Goal: Task Accomplishment & Management: Manage account settings

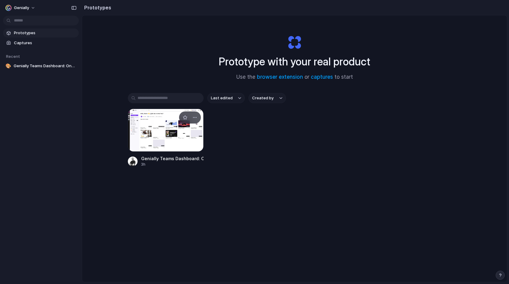
click at [155, 136] on div at bounding box center [166, 130] width 76 height 43
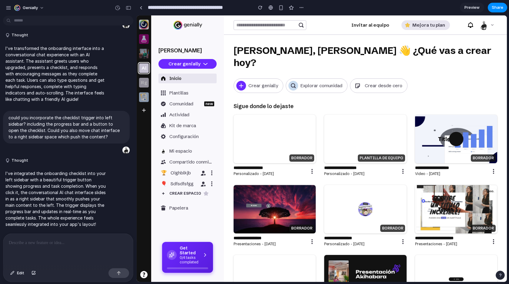
click at [187, 254] on h4 "Get Started" at bounding box center [189, 251] width 19 height 10
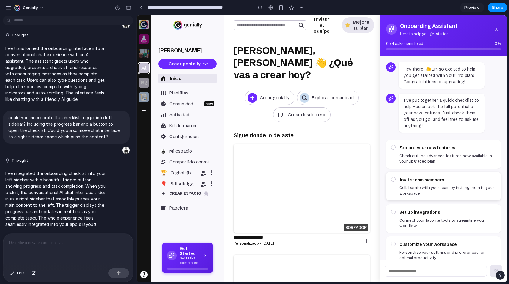
scroll to position [16, 0]
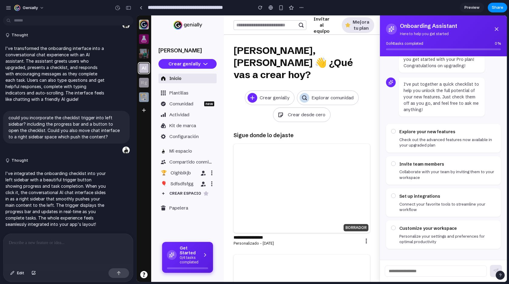
click at [184, 254] on h4 "Get Started" at bounding box center [189, 251] width 19 height 10
click at [425, 162] on h4 "Invite team members" at bounding box center [448, 164] width 96 height 7
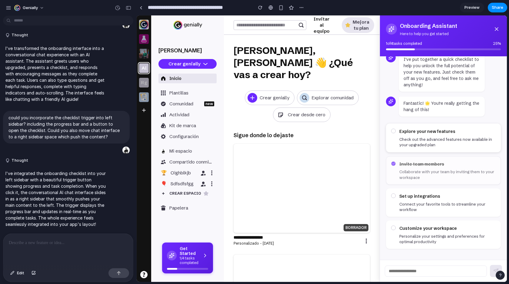
click at [423, 140] on p "Check out the advanced features now available in your upgraded plan" at bounding box center [448, 142] width 96 height 11
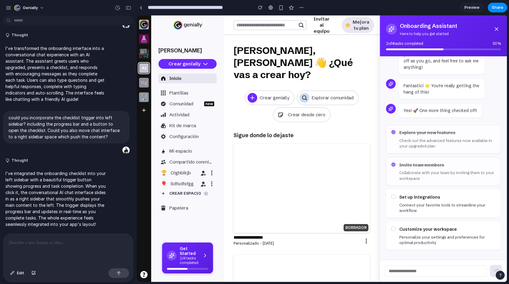
scroll to position [60, 0]
click at [415, 198] on h4 "Set up integrations" at bounding box center [448, 196] width 96 height 7
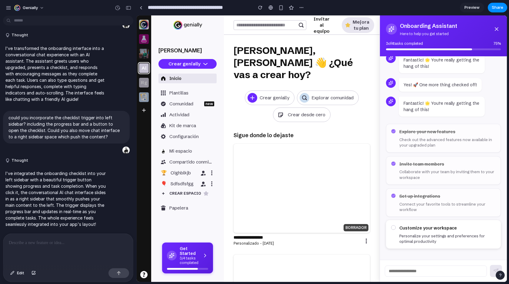
click at [413, 230] on h4 "Customize your workspace" at bounding box center [448, 228] width 96 height 7
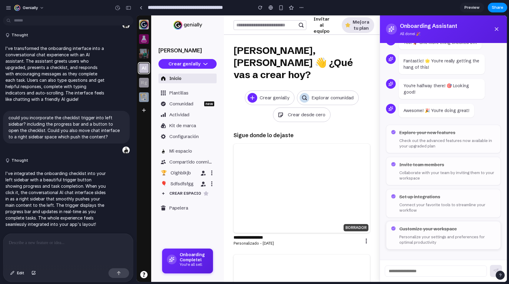
scroll to position [115, 0]
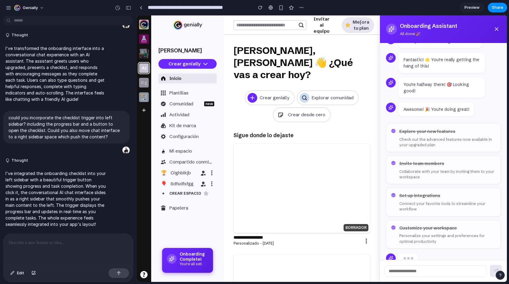
click at [196, 257] on h4 "Onboarding Complete!" at bounding box center [192, 257] width 25 height 10
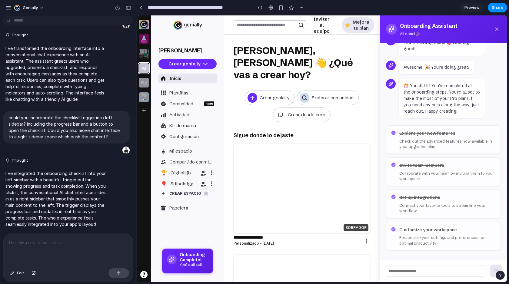
scroll to position [159, 0]
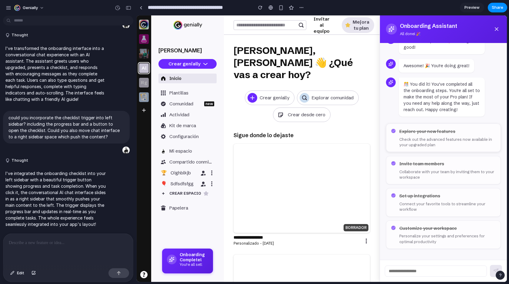
click at [418, 139] on p "Check out the advanced features now available in your upgraded plan" at bounding box center [448, 142] width 96 height 11
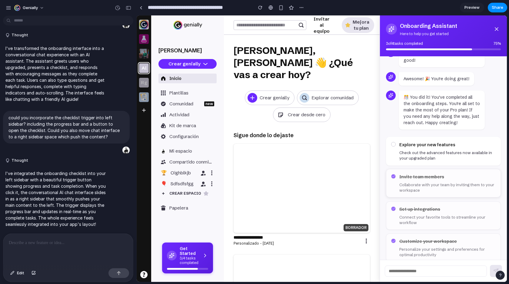
click at [418, 186] on p "Collaborate with your team by inviting them to your workspace" at bounding box center [448, 187] width 96 height 11
click at [416, 212] on h4 "Set up integrations" at bounding box center [448, 209] width 96 height 7
click at [415, 240] on h4 "Customize your workspace" at bounding box center [448, 241] width 96 height 7
click at [259, 9] on div "button" at bounding box center [260, 7] width 4 height 4
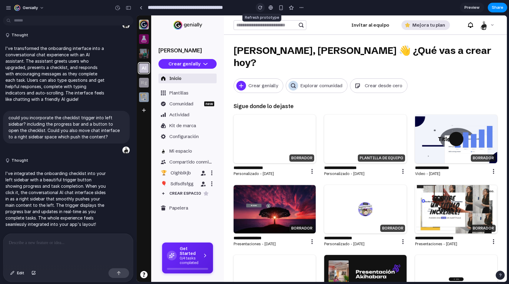
scroll to position [0, 0]
click at [189, 258] on p "0/4 tasks completed" at bounding box center [189, 260] width 19 height 9
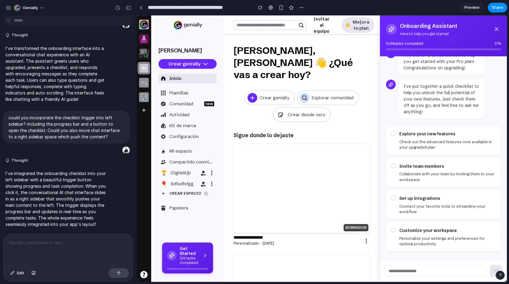
scroll to position [16, 0]
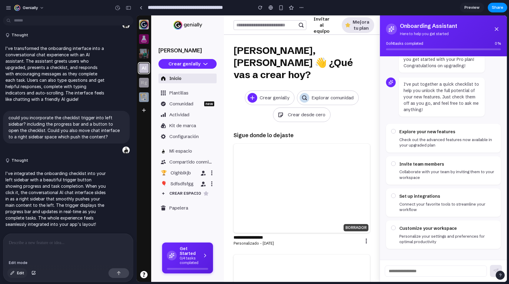
click at [19, 273] on span "Edit" at bounding box center [20, 273] width 7 height 6
click at [390, 83] on div at bounding box center [322, 149] width 370 height 267
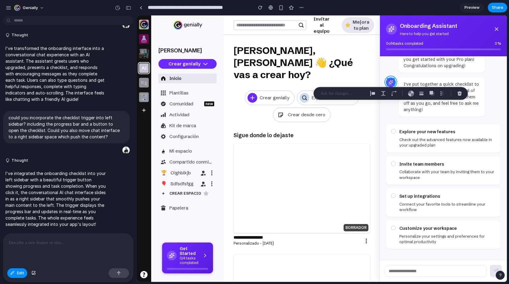
click at [392, 78] on div at bounding box center [322, 149] width 370 height 267
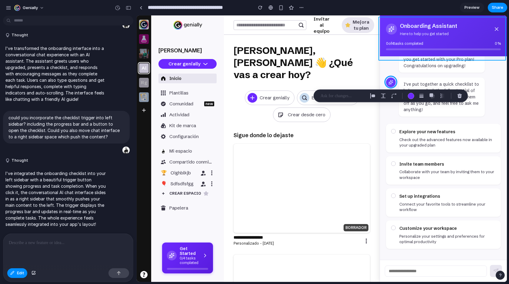
click at [383, 18] on div at bounding box center [322, 149] width 370 height 267
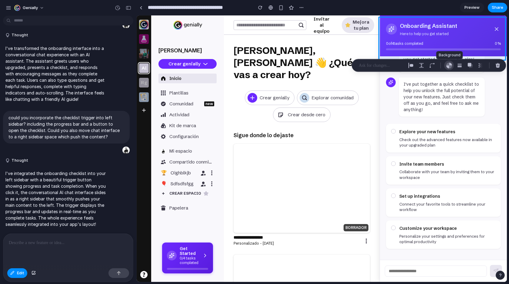
click at [450, 64] on div "button" at bounding box center [449, 65] width 6 height 6
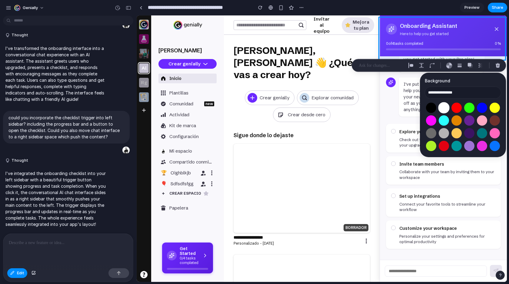
click at [444, 107] on button "Select color oklch(1 0 0)" at bounding box center [443, 107] width 11 height 11
type input "**********"
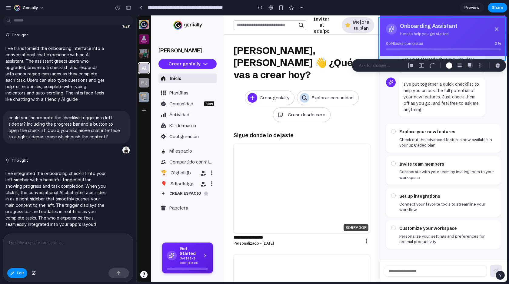
click at [408, 39] on div at bounding box center [322, 149] width 370 height 267
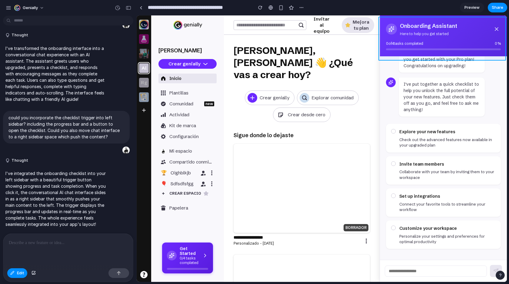
drag, startPoint x: 505, startPoint y: 79, endPoint x: 503, endPoint y: 56, distance: 22.2
click at [503, 56] on div at bounding box center [322, 149] width 370 height 267
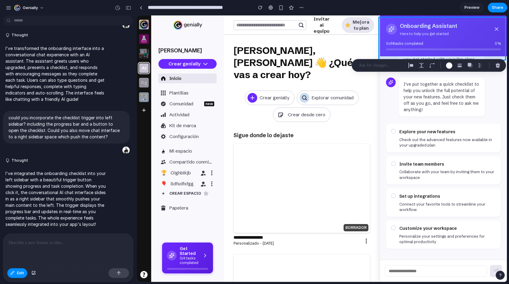
click at [503, 53] on div at bounding box center [322, 149] width 370 height 267
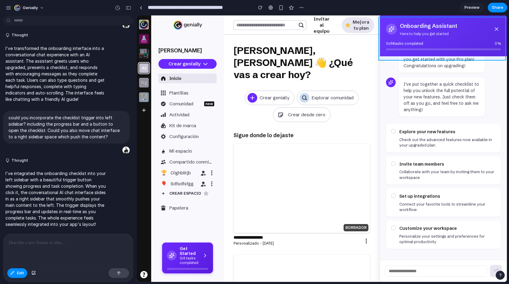
click at [503, 53] on div at bounding box center [322, 149] width 370 height 267
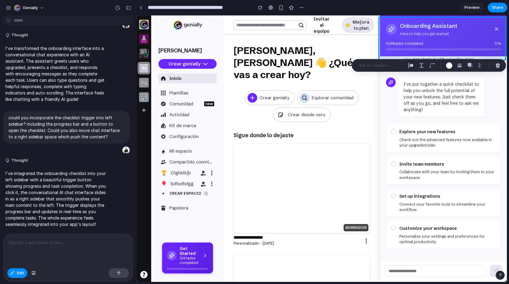
click at [503, 53] on div at bounding box center [322, 149] width 370 height 267
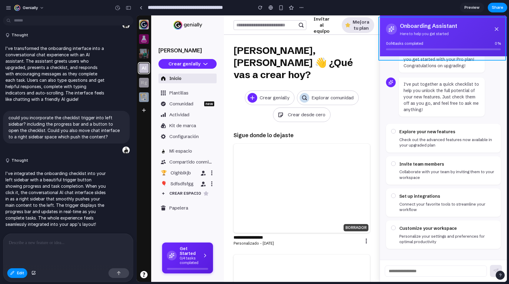
click at [503, 53] on div at bounding box center [322, 149] width 370 height 267
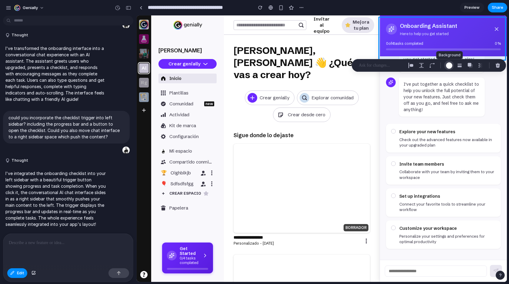
click at [450, 64] on div "button" at bounding box center [449, 65] width 6 height 6
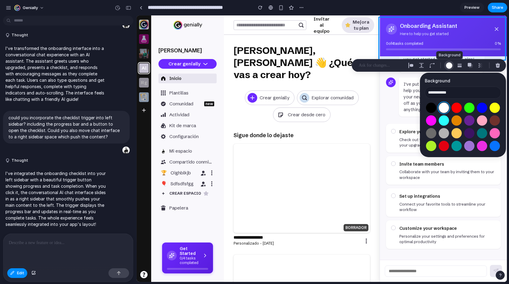
click at [450, 64] on div "button" at bounding box center [449, 65] width 6 height 6
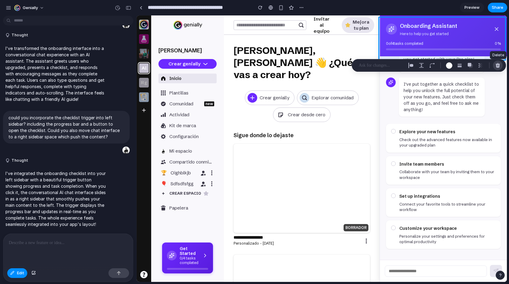
click at [500, 67] on div "button" at bounding box center [498, 65] width 5 height 5
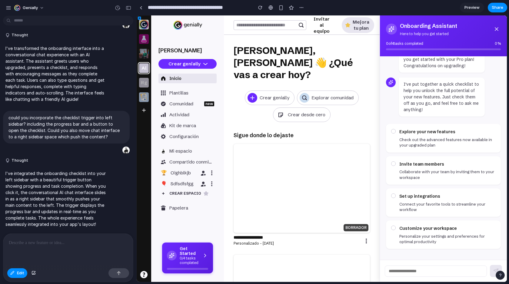
scroll to position [0, 0]
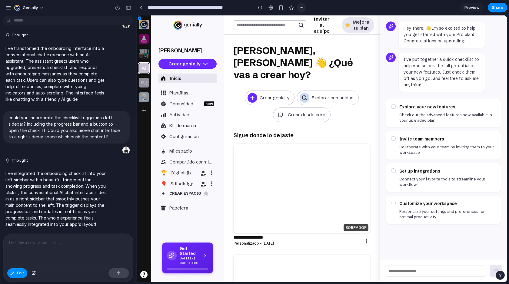
click at [302, 10] on button "button" at bounding box center [301, 7] width 9 height 9
click at [358, 9] on div "Duplicate Delete" at bounding box center [254, 142] width 509 height 284
click at [18, 275] on span "Edit" at bounding box center [20, 273] width 7 height 6
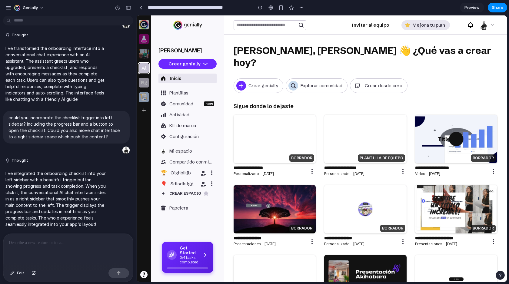
click at [188, 254] on h4 "Get Started" at bounding box center [189, 251] width 19 height 10
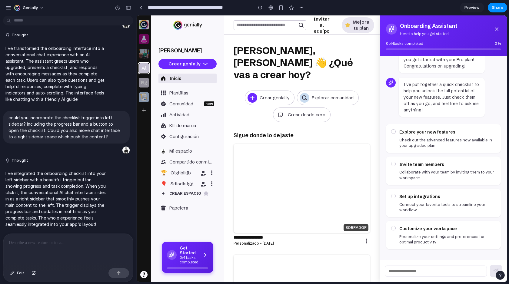
scroll to position [16, 0]
click at [391, 29] on icon at bounding box center [392, 29] width 6 height 6
click at [497, 27] on icon at bounding box center [497, 29] width 6 height 6
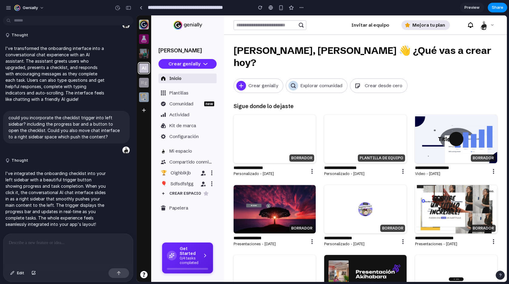
click at [430, 28] on div "Mejora tu plan" at bounding box center [429, 25] width 33 height 6
click at [472, 25] on icon at bounding box center [470, 25] width 7 height 7
click at [491, 24] on icon at bounding box center [492, 25] width 5 height 5
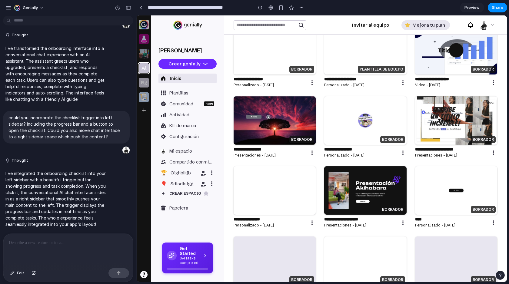
scroll to position [0, 0]
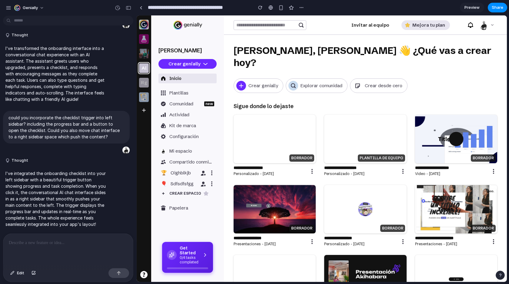
click at [184, 252] on h4 "Get Started" at bounding box center [189, 251] width 19 height 10
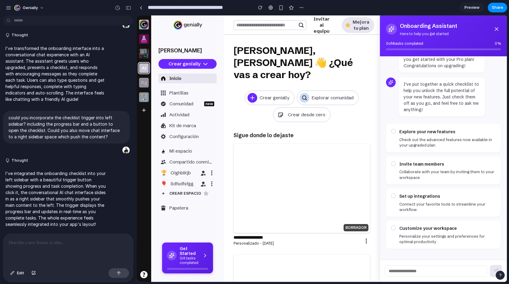
click at [39, 243] on p at bounding box center [68, 243] width 119 height 7
click at [496, 28] on icon at bounding box center [497, 29] width 3 height 3
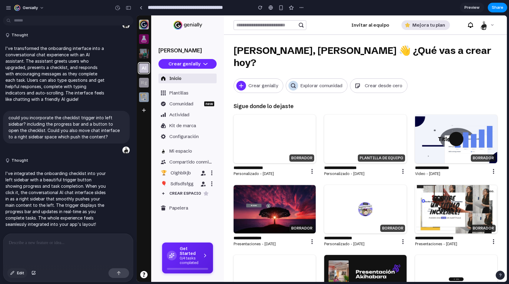
click at [20, 276] on span "Edit" at bounding box center [20, 273] width 7 height 6
click at [175, 252] on div at bounding box center [322, 149] width 370 height 267
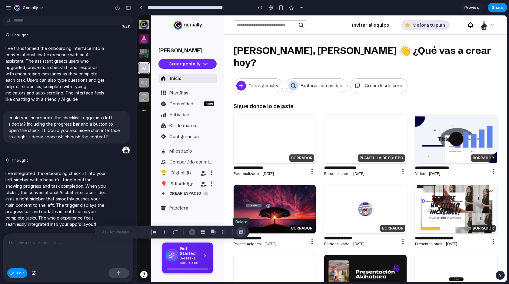
click at [240, 235] on div "button" at bounding box center [240, 232] width 5 height 5
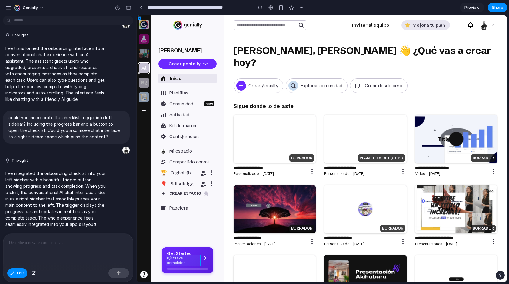
click at [176, 261] on div at bounding box center [322, 149] width 370 height 267
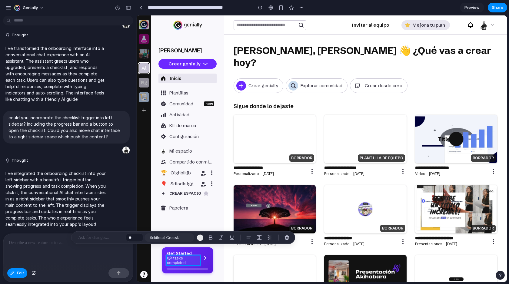
click at [60, 260] on div at bounding box center [68, 250] width 130 height 32
click at [17, 277] on button "Edit" at bounding box center [17, 274] width 20 height 10
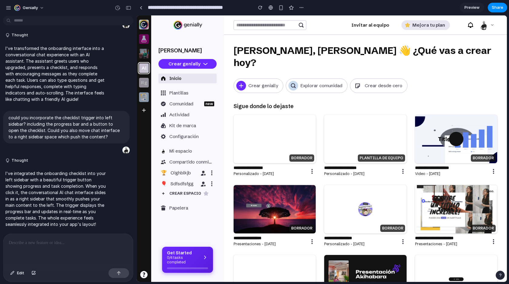
click at [193, 256] on p "0/4 tasks completed" at bounding box center [183, 260] width 32 height 9
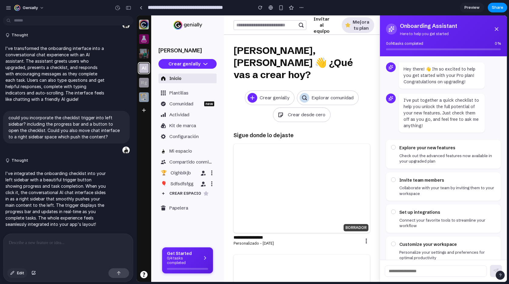
click at [15, 272] on button "Edit" at bounding box center [17, 274] width 20 height 10
click at [391, 24] on div at bounding box center [322, 149] width 370 height 267
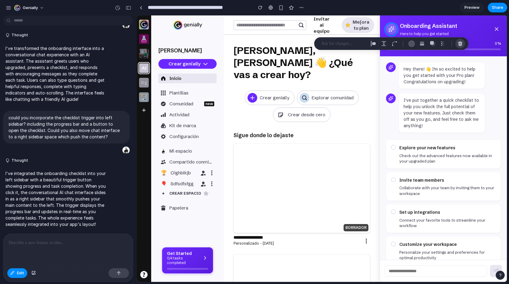
click at [460, 42] on div "button" at bounding box center [460, 43] width 5 height 5
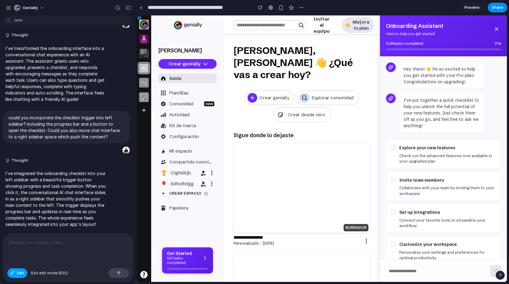
click at [19, 271] on span "Edit" at bounding box center [20, 273] width 7 height 6
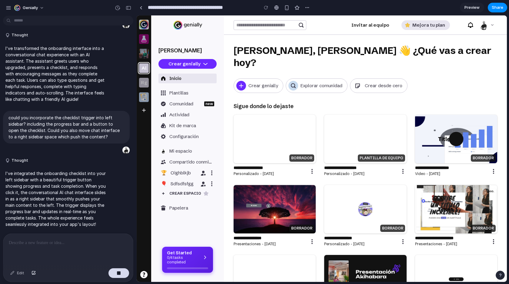
click at [200, 259] on div "Get Started 0/4 tasks completed" at bounding box center [187, 258] width 41 height 14
click at [188, 260] on p "0/4 tasks completed" at bounding box center [183, 260] width 32 height 9
click at [303, 6] on div "button" at bounding box center [301, 7] width 5 height 5
click at [404, 2] on div "Duplicate Delete" at bounding box center [254, 142] width 509 height 284
click at [182, 258] on p "0/4 tasks completed" at bounding box center [183, 260] width 32 height 9
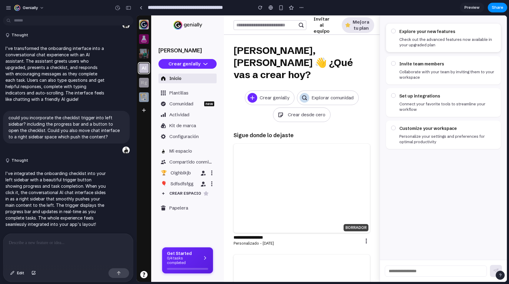
click at [434, 38] on p "Check out the advanced features now available in your upgraded plan" at bounding box center [448, 42] width 96 height 11
click at [434, 70] on p "Collaborate with your team by inviting them to your workspace" at bounding box center [448, 74] width 96 height 11
click at [414, 271] on input "text" at bounding box center [436, 271] width 102 height 11
type input "**"
click at [418, 192] on div "Explore your new features Check out the advanced features now available in your…" at bounding box center [443, 137] width 127 height 245
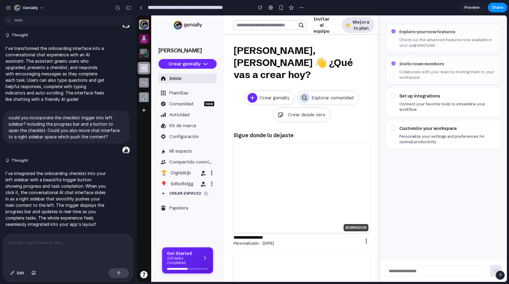
click at [499, 19] on div "Explore your new features Check out the advanced features now available in your…" at bounding box center [443, 137] width 127 height 245
click at [89, 240] on p at bounding box center [68, 243] width 119 height 7
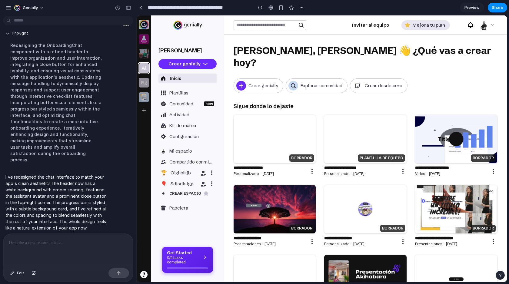
click at [180, 260] on p "0/4 tasks completed" at bounding box center [183, 260] width 32 height 9
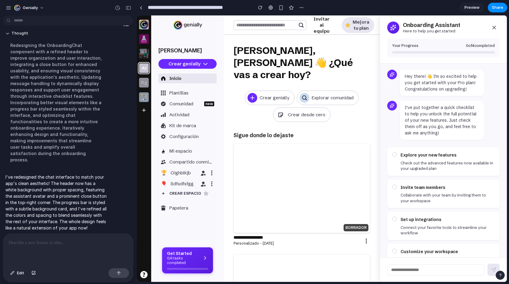
scroll to position [26, 0]
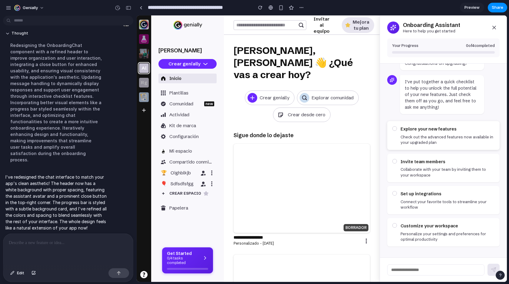
click at [432, 135] on p "Check out the advanced features now available in your upgraded plan" at bounding box center [448, 139] width 94 height 11
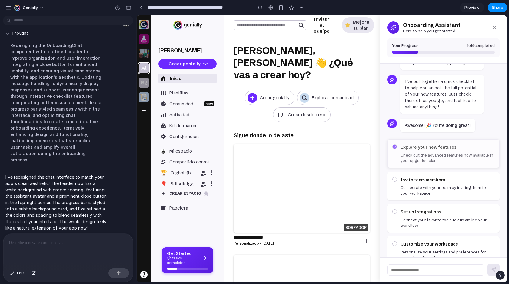
scroll to position [45, 0]
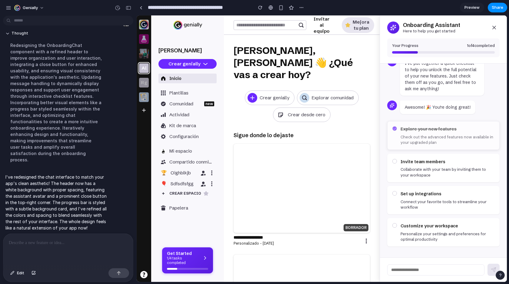
click at [425, 145] on p "Check out the advanced features now available in your upgraded plan" at bounding box center [448, 139] width 94 height 11
click at [493, 27] on icon at bounding box center [494, 27] width 3 height 3
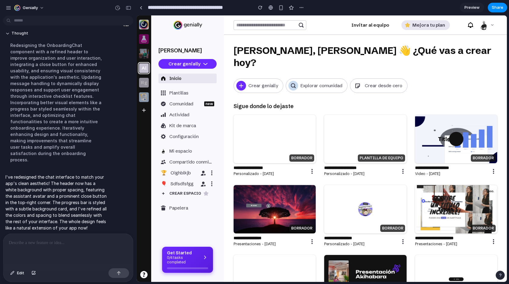
click at [178, 266] on div "Get Started 0/4 tasks completed" at bounding box center [187, 260] width 51 height 26
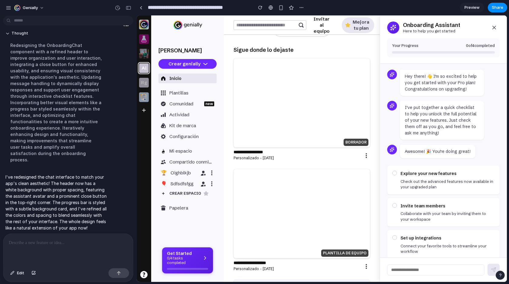
scroll to position [37, 0]
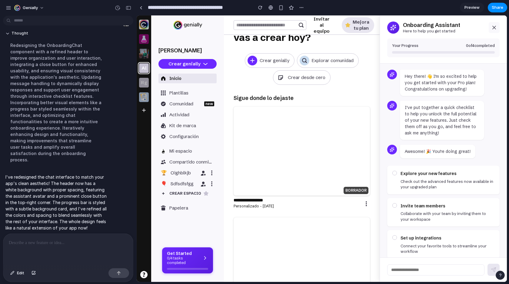
click at [495, 29] on icon at bounding box center [495, 28] width 6 height 6
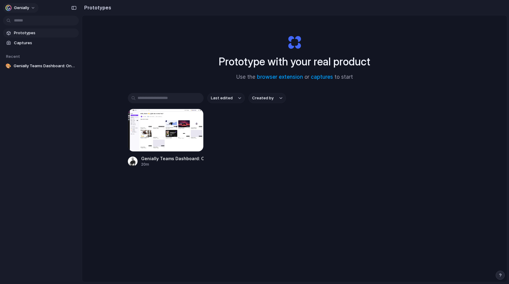
click at [36, 8] on button "Genially" at bounding box center [20, 8] width 35 height 10
click at [27, 21] on span "Settings" at bounding box center [22, 21] width 17 height 6
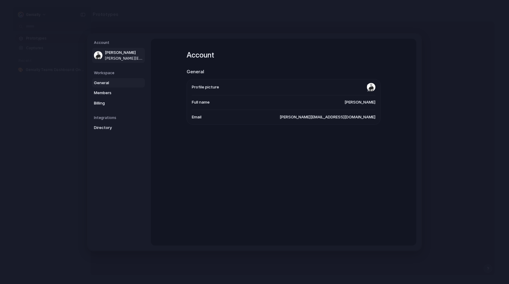
click at [113, 84] on span "General" at bounding box center [113, 83] width 39 height 6
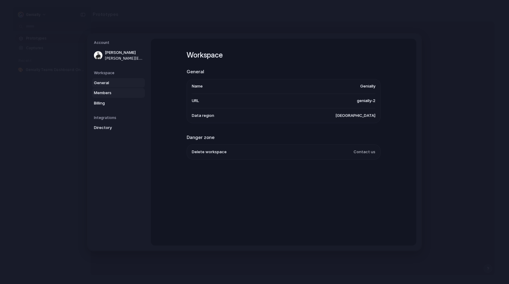
click at [106, 90] on span "Members" at bounding box center [113, 93] width 39 height 6
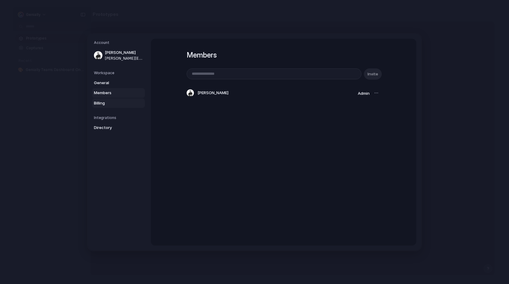
click at [105, 102] on span "Billing" at bounding box center [113, 103] width 39 height 6
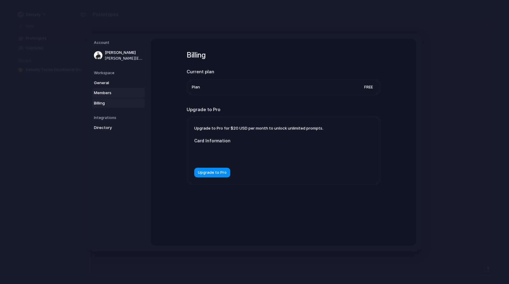
click at [110, 94] on span "Members" at bounding box center [113, 93] width 39 height 6
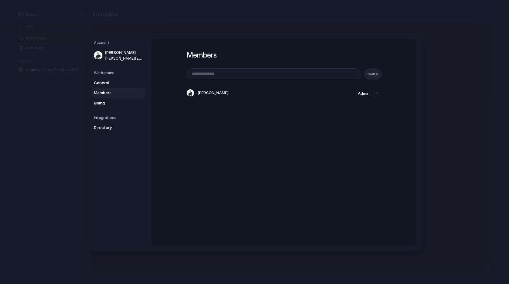
click at [370, 59] on h1 "Members" at bounding box center [284, 55] width 194 height 11
click at [375, 94] on div at bounding box center [376, 93] width 8 height 8
click at [103, 102] on span "Billing" at bounding box center [113, 103] width 39 height 6
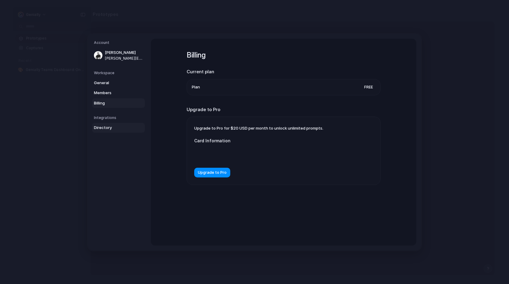
click at [103, 127] on span "Directory" at bounding box center [113, 128] width 39 height 6
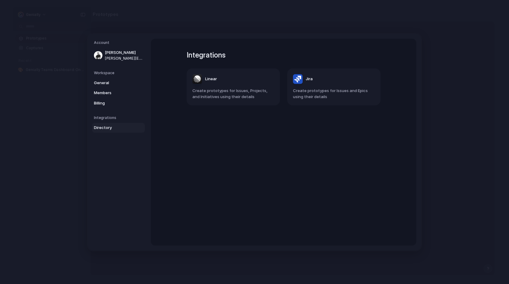
click at [105, 120] on div "Integrations Directory" at bounding box center [119, 124] width 51 height 18
click at [102, 106] on link "Billing" at bounding box center [118, 103] width 53 height 10
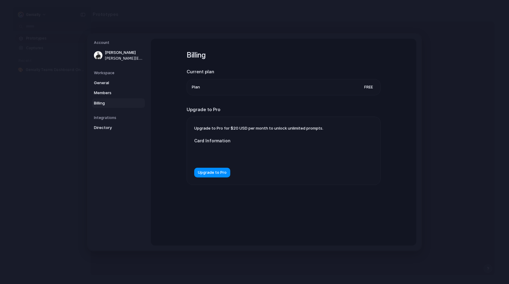
click at [341, 88] on li "Plan Free" at bounding box center [284, 87] width 184 height 16
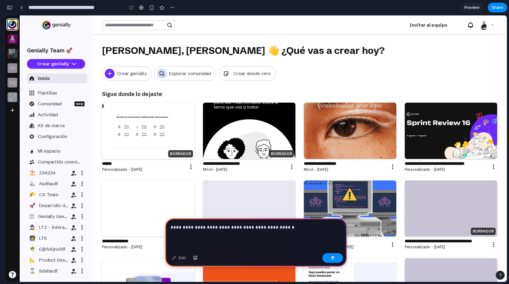
click at [270, 225] on p "**********" at bounding box center [255, 227] width 169 height 7
copy p "**********"
click at [266, 227] on p "**********" at bounding box center [255, 227] width 169 height 7
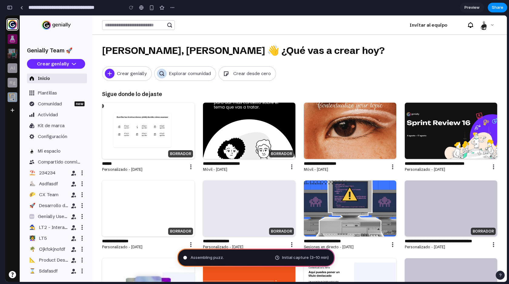
type input "**********"
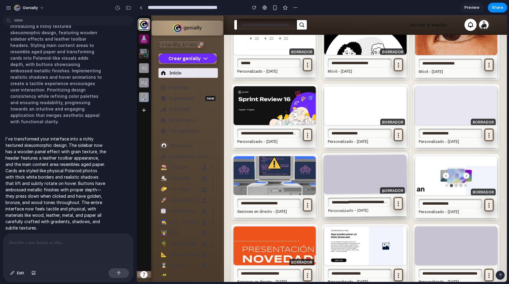
scroll to position [62, 0]
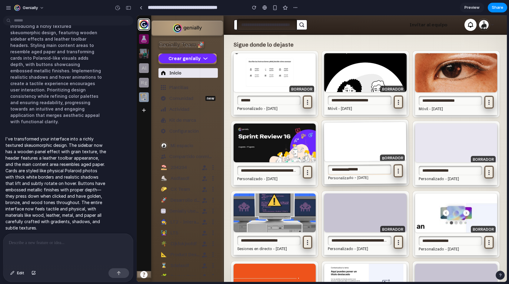
click at [354, 165] on input "**********" at bounding box center [360, 170] width 64 height 10
type input "*****"
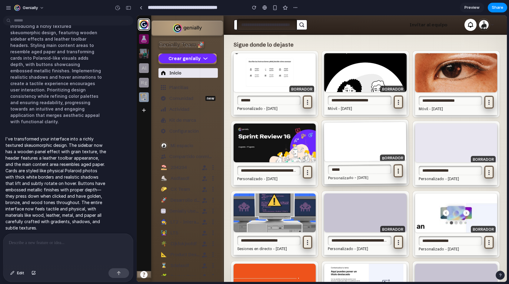
click at [396, 169] on icon at bounding box center [398, 171] width 5 height 5
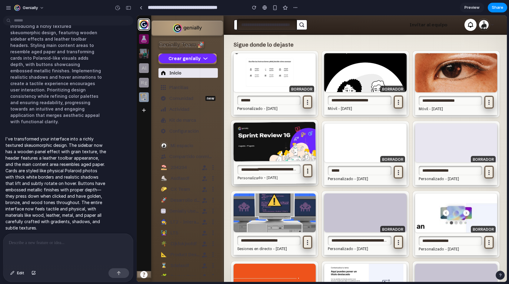
click at [307, 169] on icon at bounding box center [308, 171] width 5 height 5
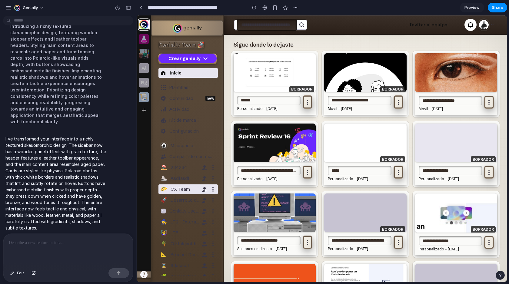
click at [180, 194] on div "🌮 CX Team" at bounding box center [188, 190] width 59 height 10
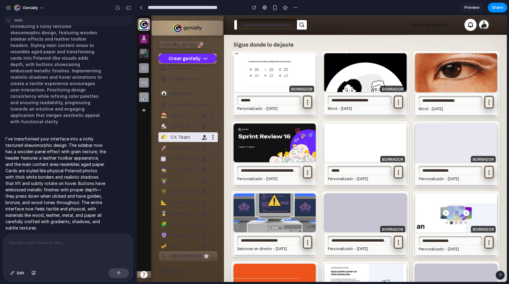
scroll to position [0, 0]
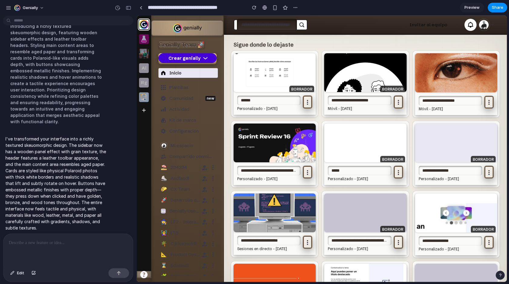
click at [204, 59] on icon at bounding box center [205, 58] width 5 height 5
click at [189, 45] on h4 "Genially Team 🚀" at bounding box center [181, 44] width 45 height 7
click at [145, 43] on div at bounding box center [144, 39] width 10 height 10
